Goal: Information Seeking & Learning: Find specific fact

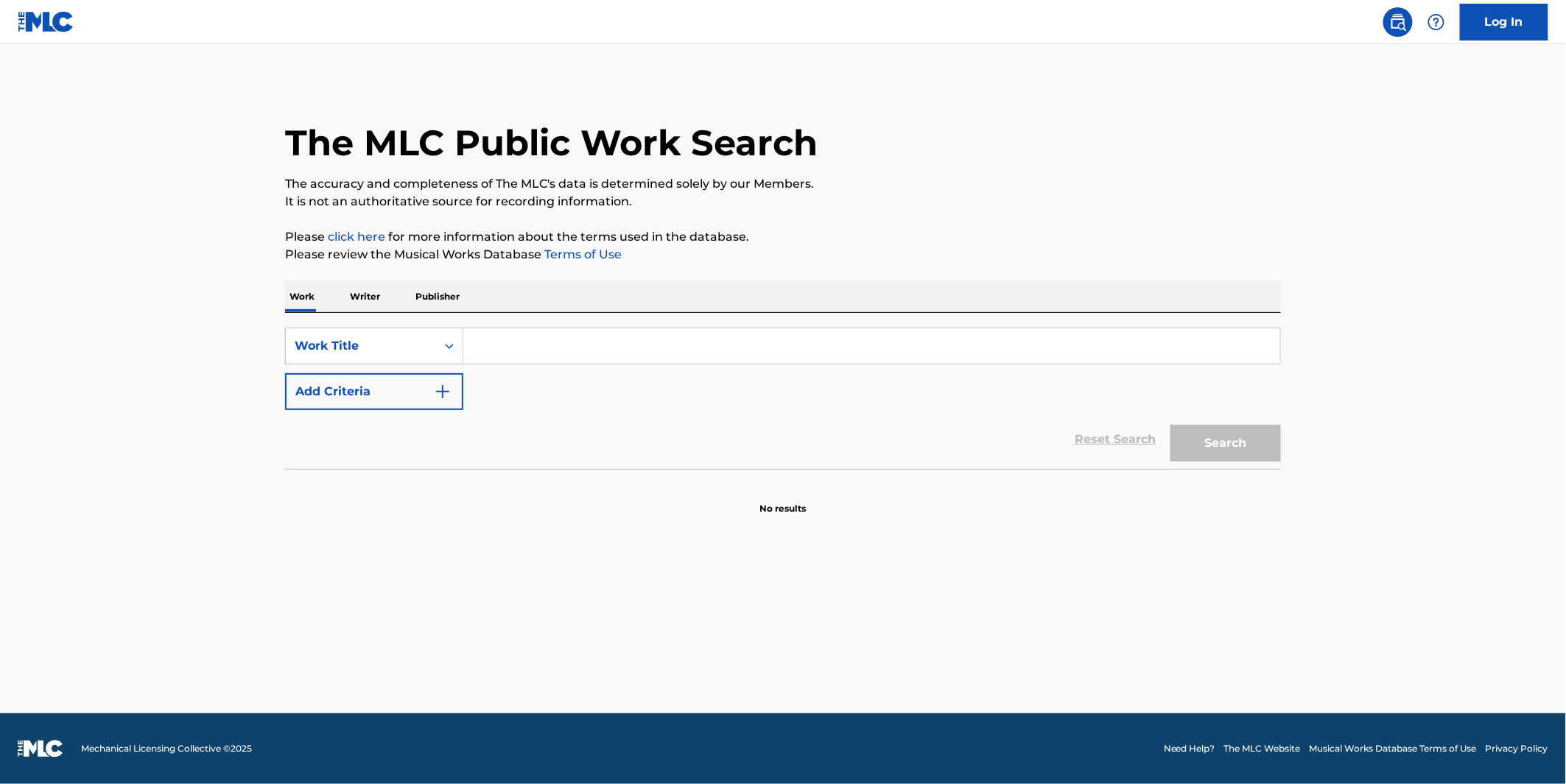
click at [536, 354] on input "Search Form" at bounding box center [871, 346] width 817 height 35
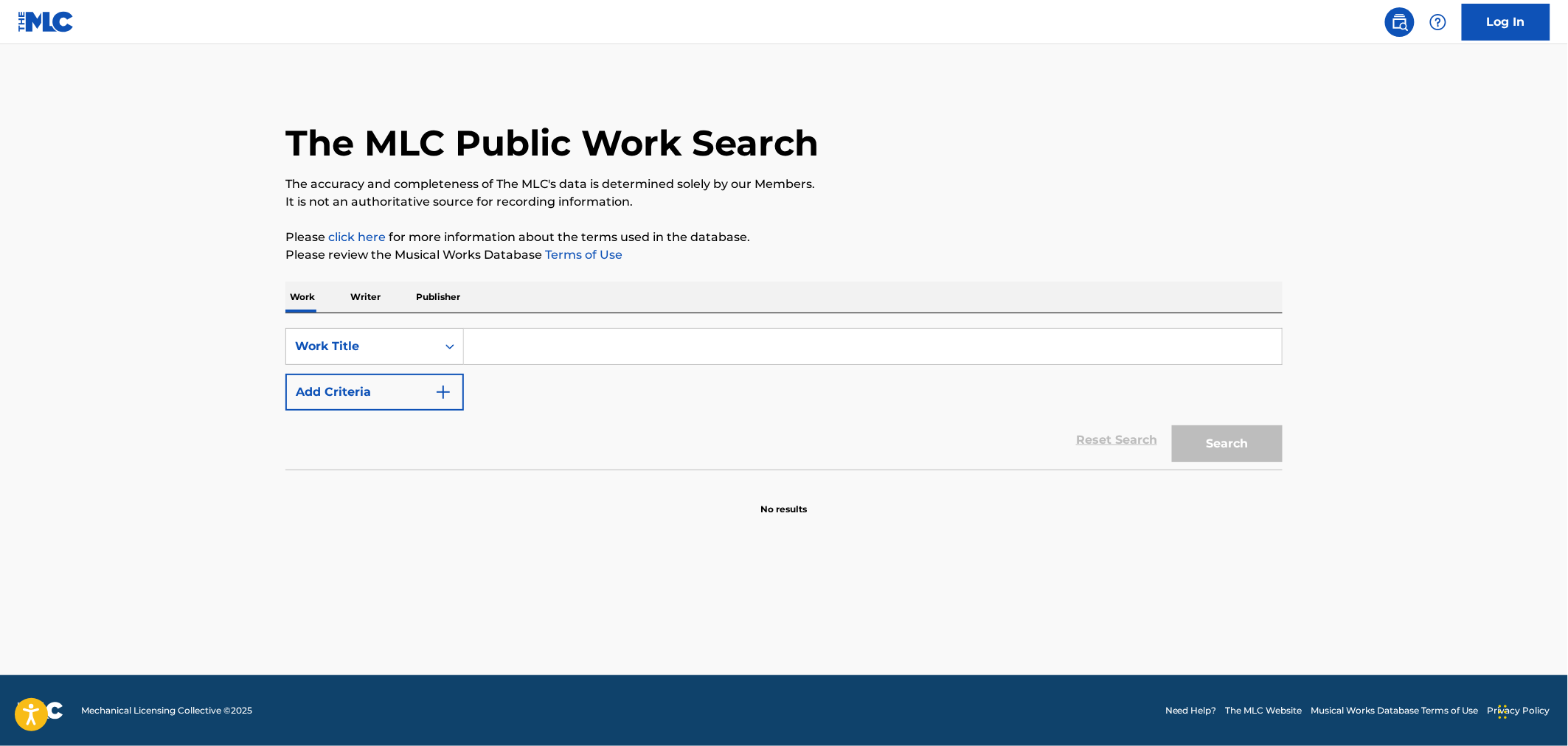
click at [716, 366] on div "SearchWithCriteria8df85f10-ec5f-4ad6-9b23-8fac1f7e90a9 Work Title Add Criteria" at bounding box center [784, 369] width 997 height 83
click at [725, 355] on input "Search Form" at bounding box center [872, 346] width 818 height 35
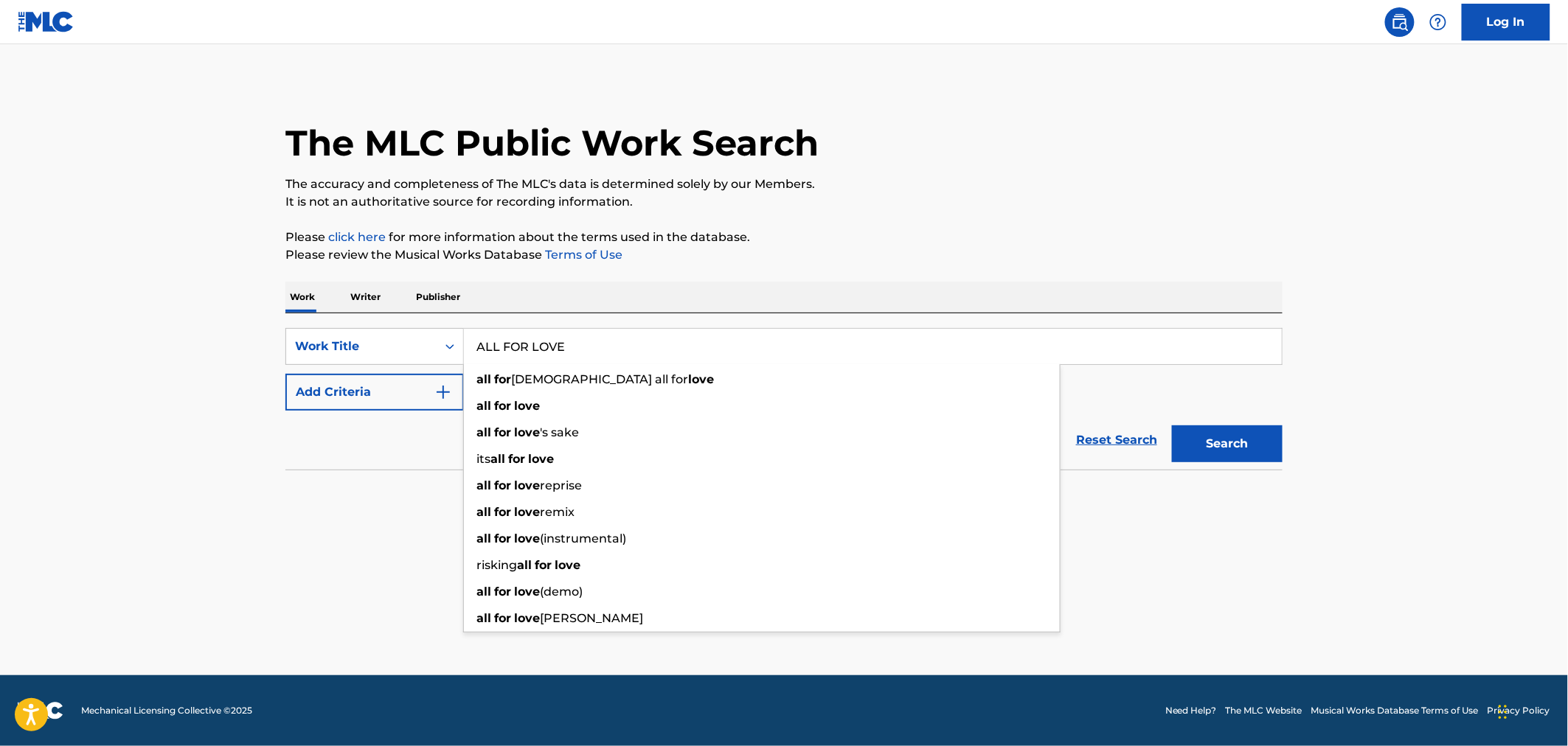
type input "ALL FOR LOVE"
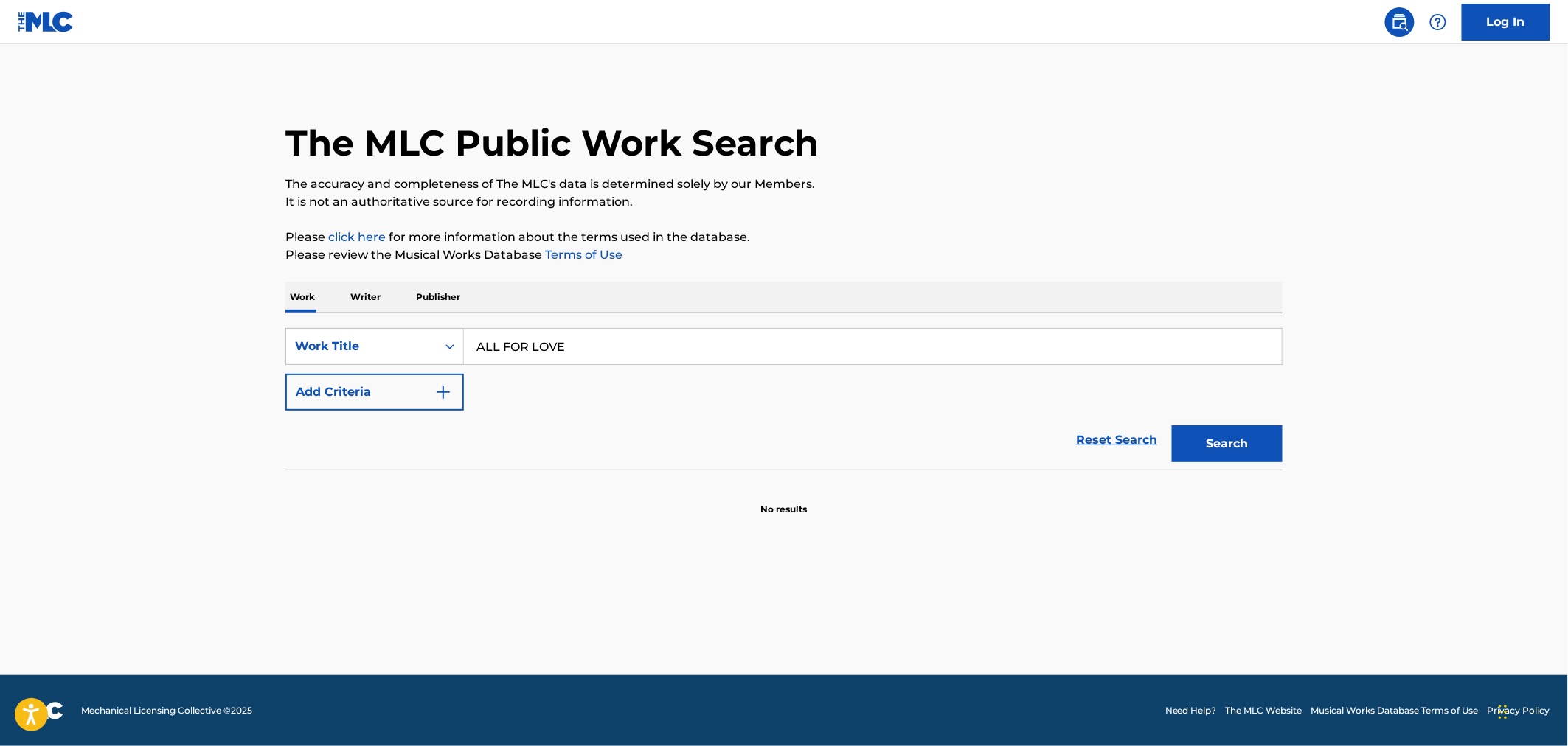
click at [297, 371] on div "SearchWithCriteria8df85f10-ec5f-4ad6-9b23-8fac1f7e90a9 Work Title ALL FOR LOVE …" at bounding box center [784, 369] width 997 height 83
click at [330, 388] on button "Add Criteria" at bounding box center [374, 392] width 178 height 37
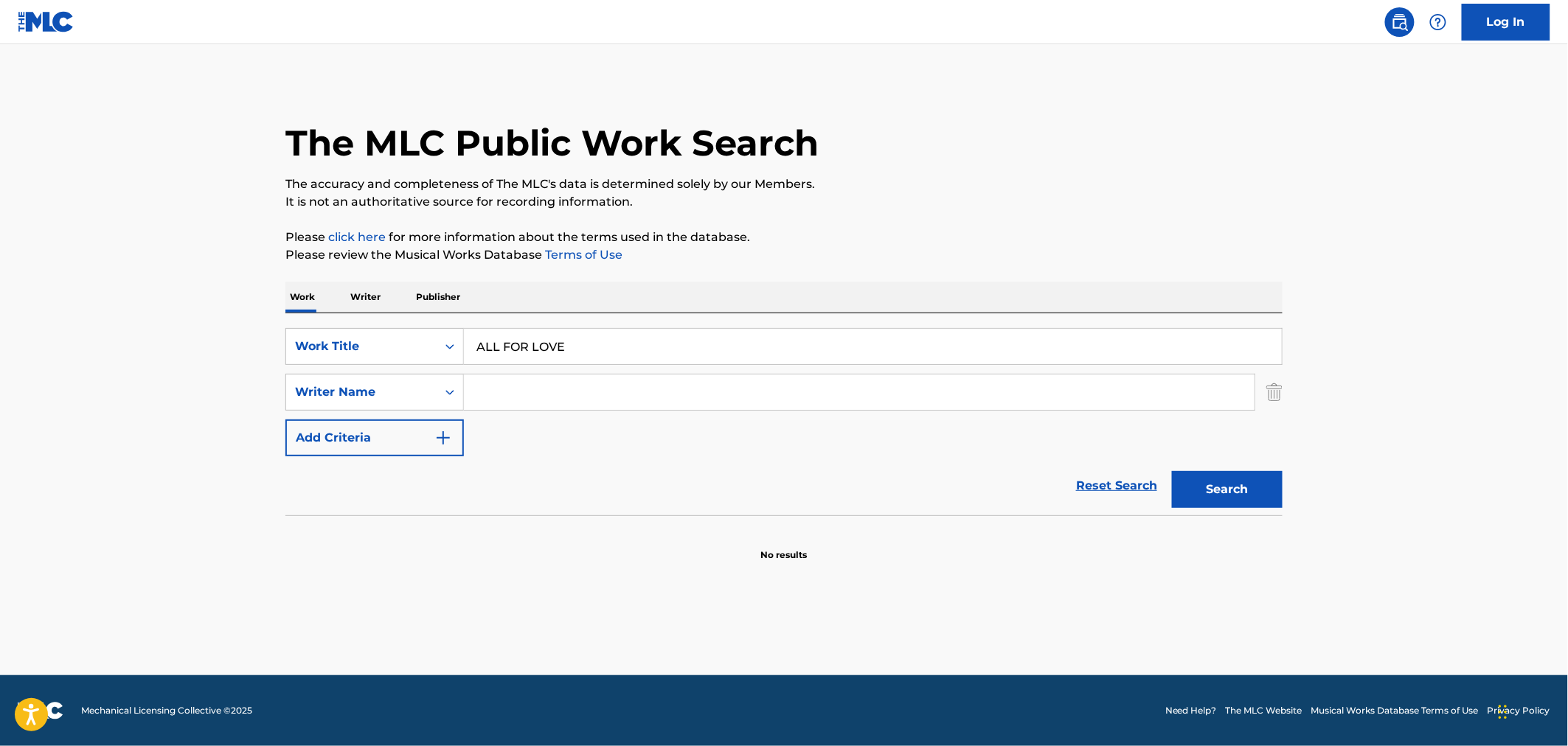
click at [516, 399] on input "Search Form" at bounding box center [859, 392] width 790 height 35
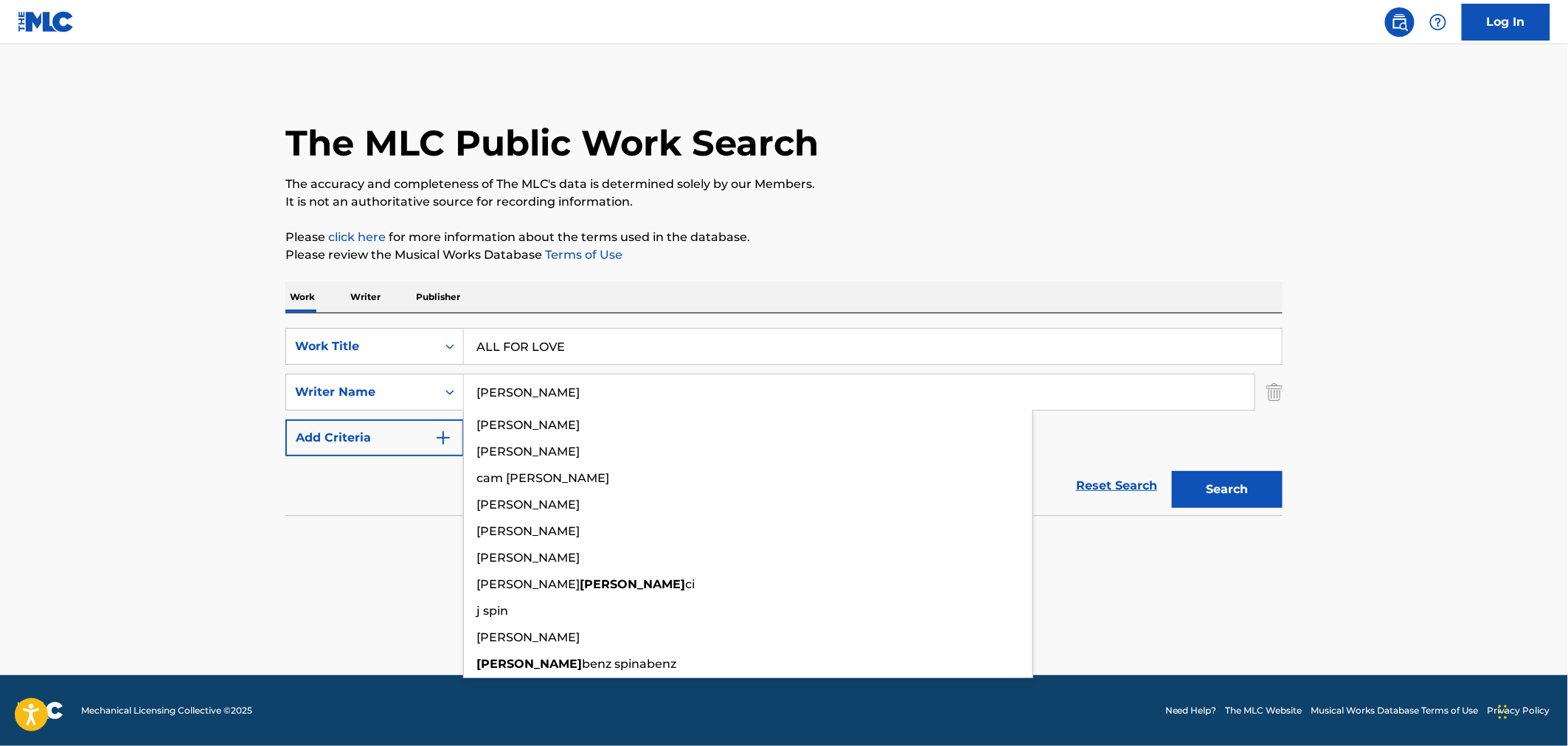
type input "[PERSON_NAME]"
click at [1172, 471] on button "Search" at bounding box center [1227, 489] width 111 height 37
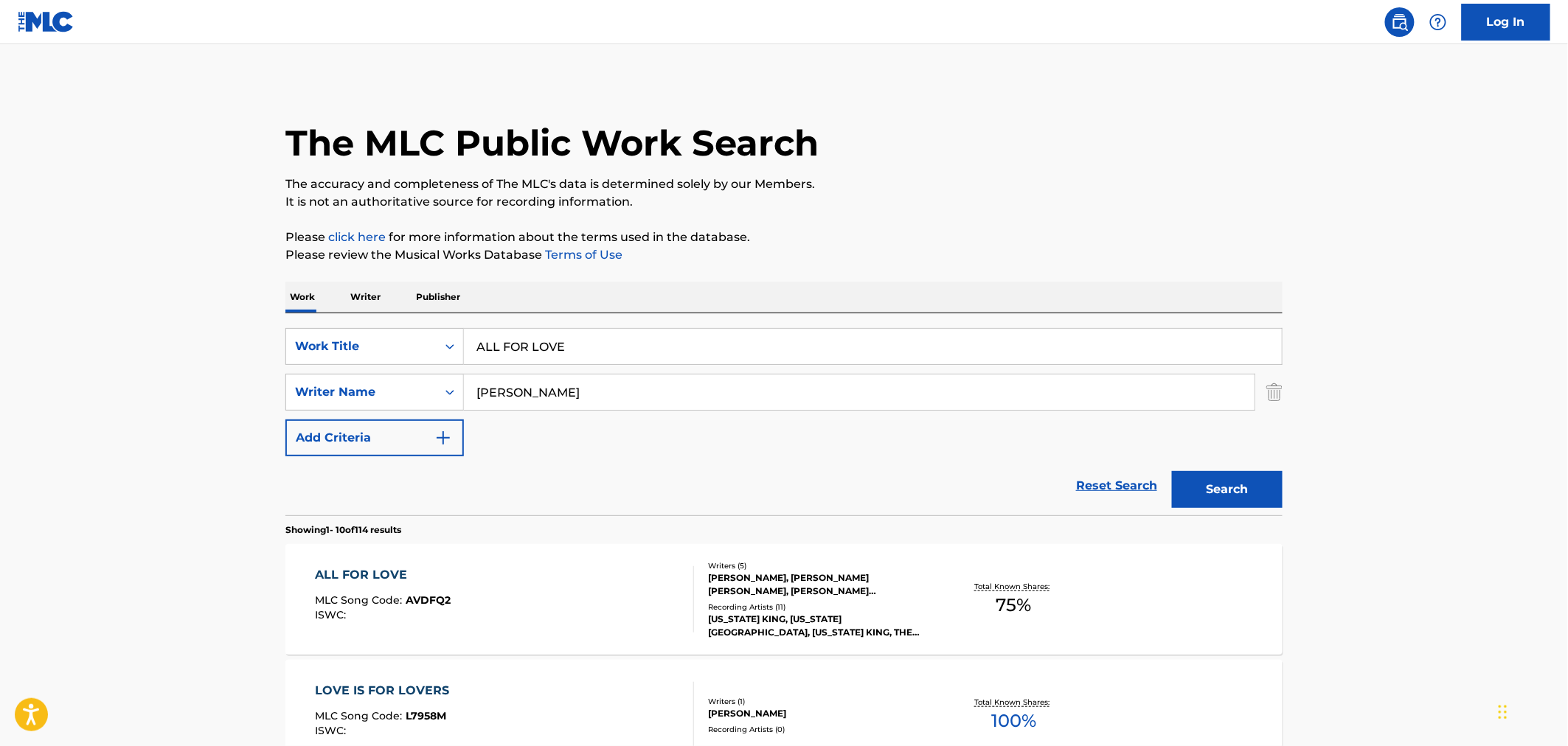
click at [1030, 127] on div "The MLC Public Work Search" at bounding box center [784, 135] width 997 height 108
click at [846, 632] on div "[US_STATE] KING, [US_STATE][GEOGRAPHIC_DATA], [US_STATE] KING, THE PLAIN TRUTH,…" at bounding box center [819, 626] width 222 height 27
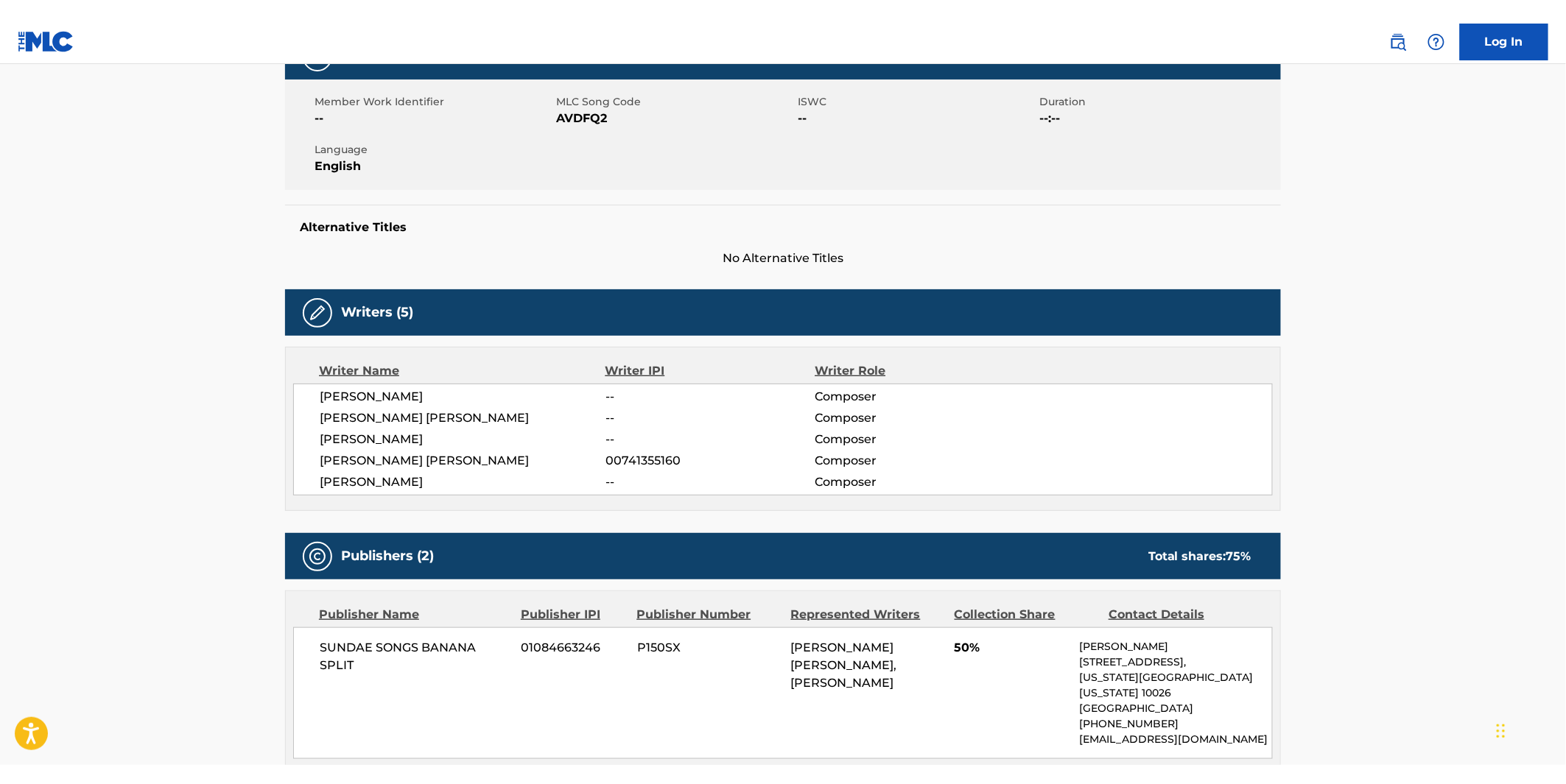
scroll to position [82, 0]
